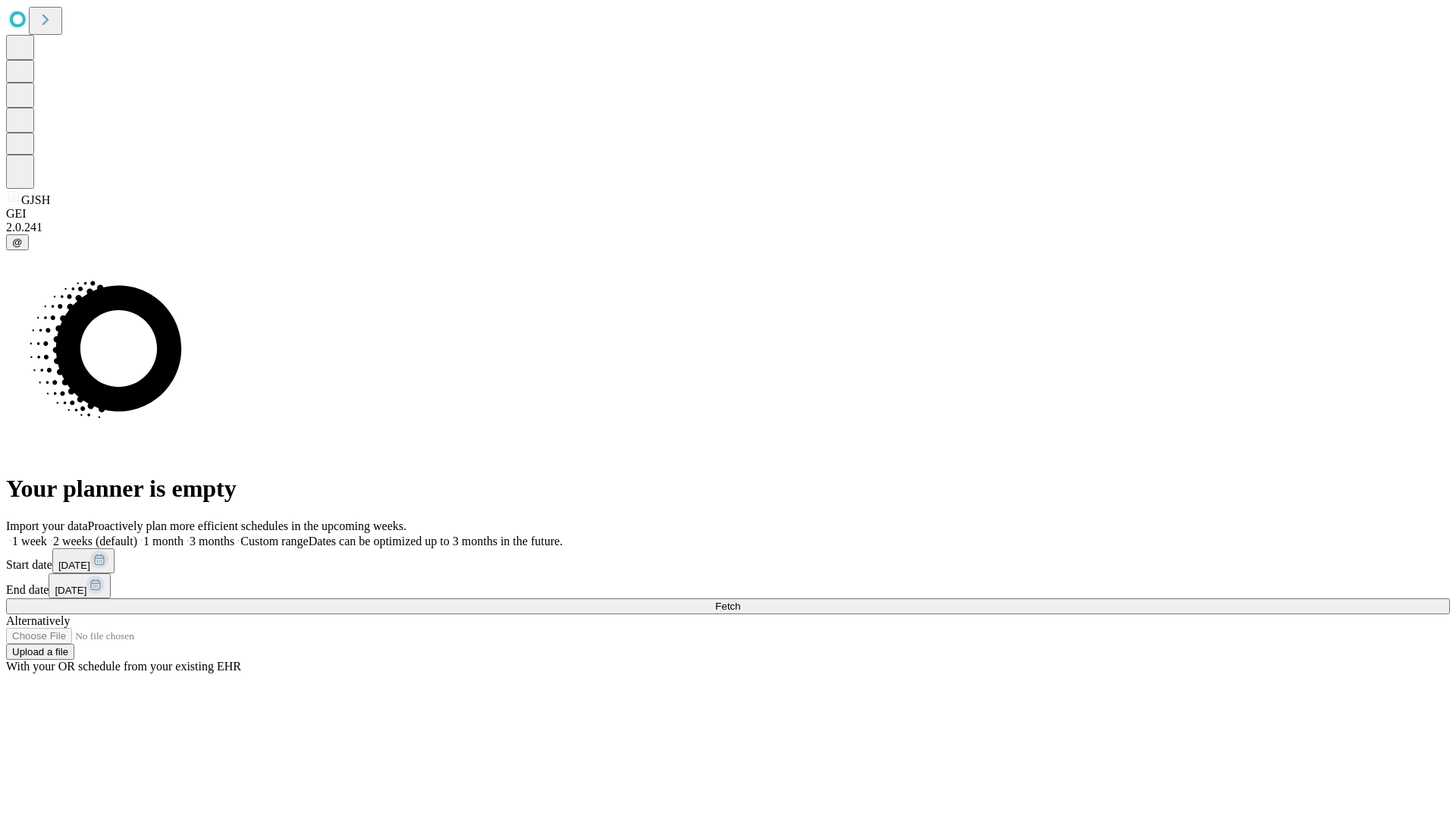
click at [741, 600] on span "Fetch" at bounding box center [728, 606] width 25 height 11
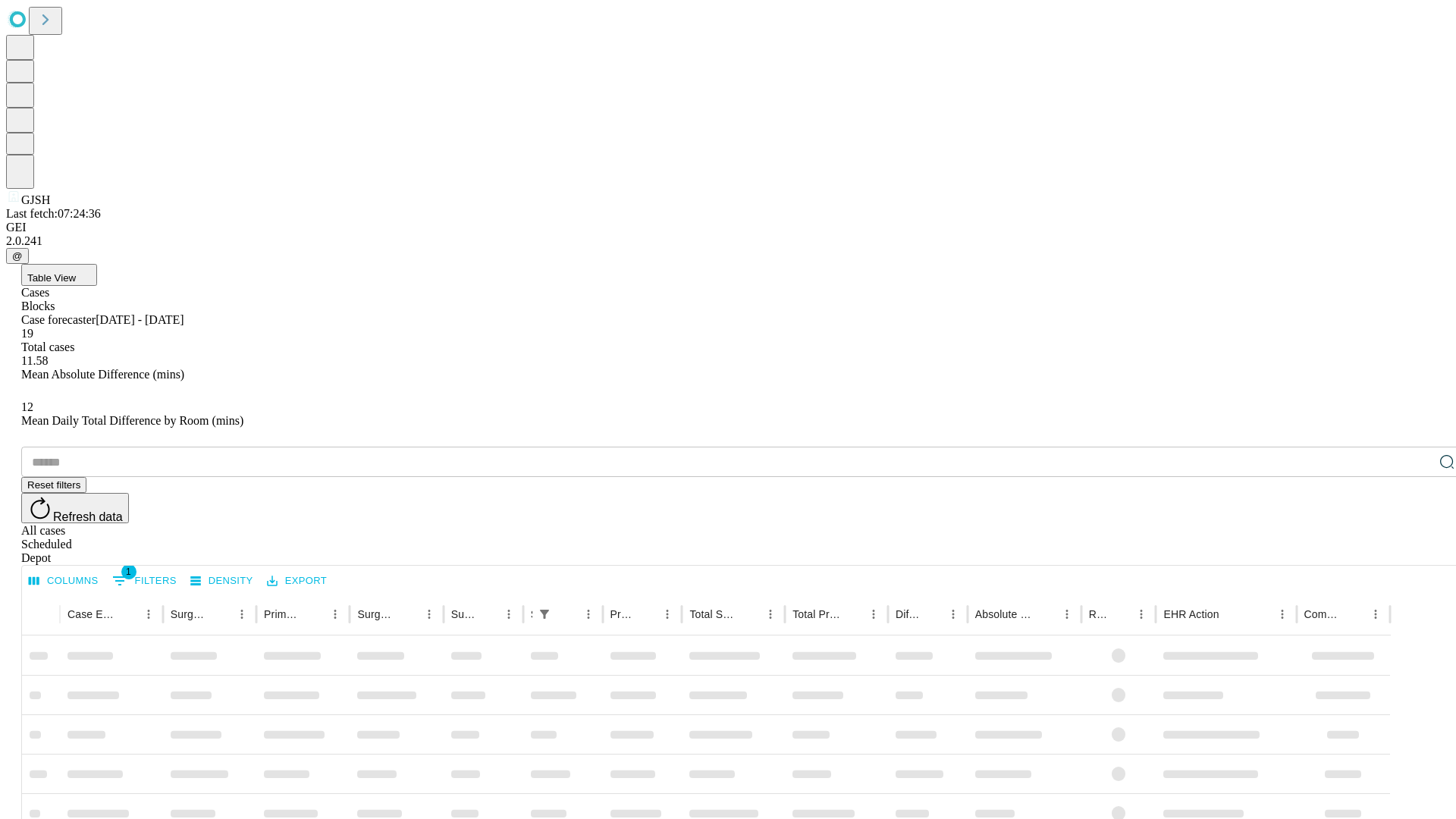
click at [1417, 551] on div "Depot" at bounding box center [744, 558] width 1445 height 14
